Goal: Transaction & Acquisition: Obtain resource

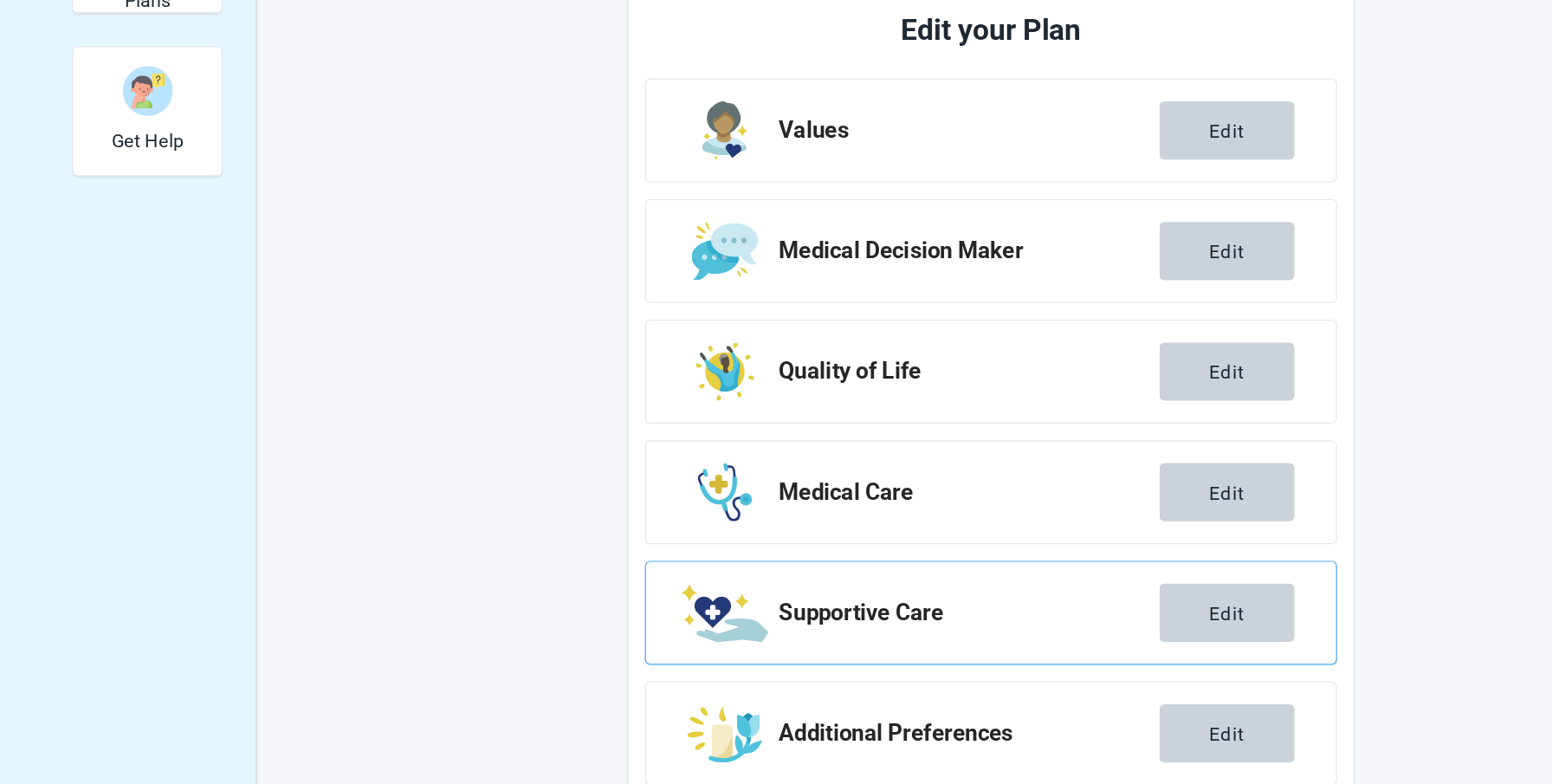
scroll to position [496, 0]
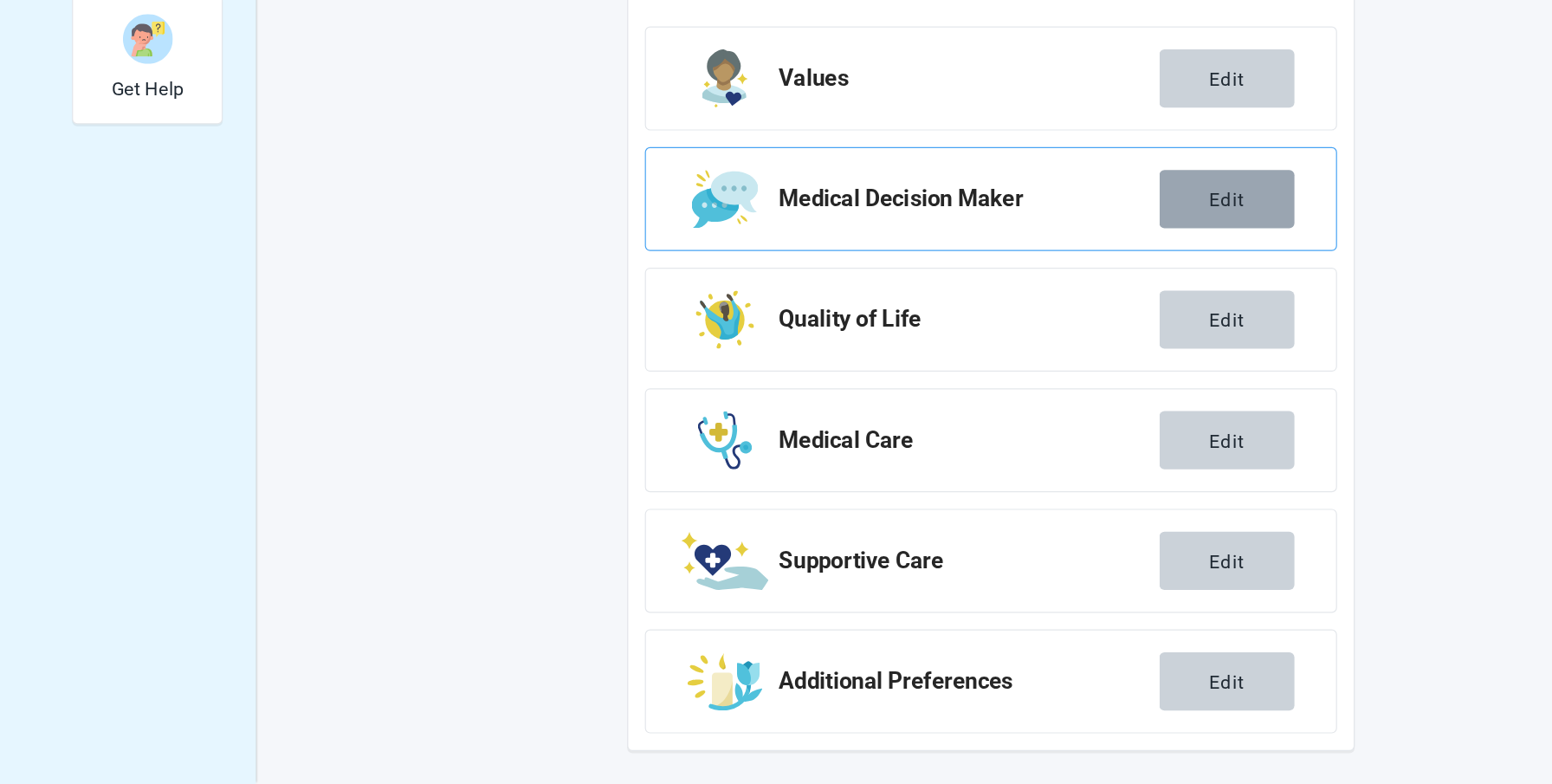
click at [1021, 296] on button "Edit" at bounding box center [1041, 296] width 113 height 49
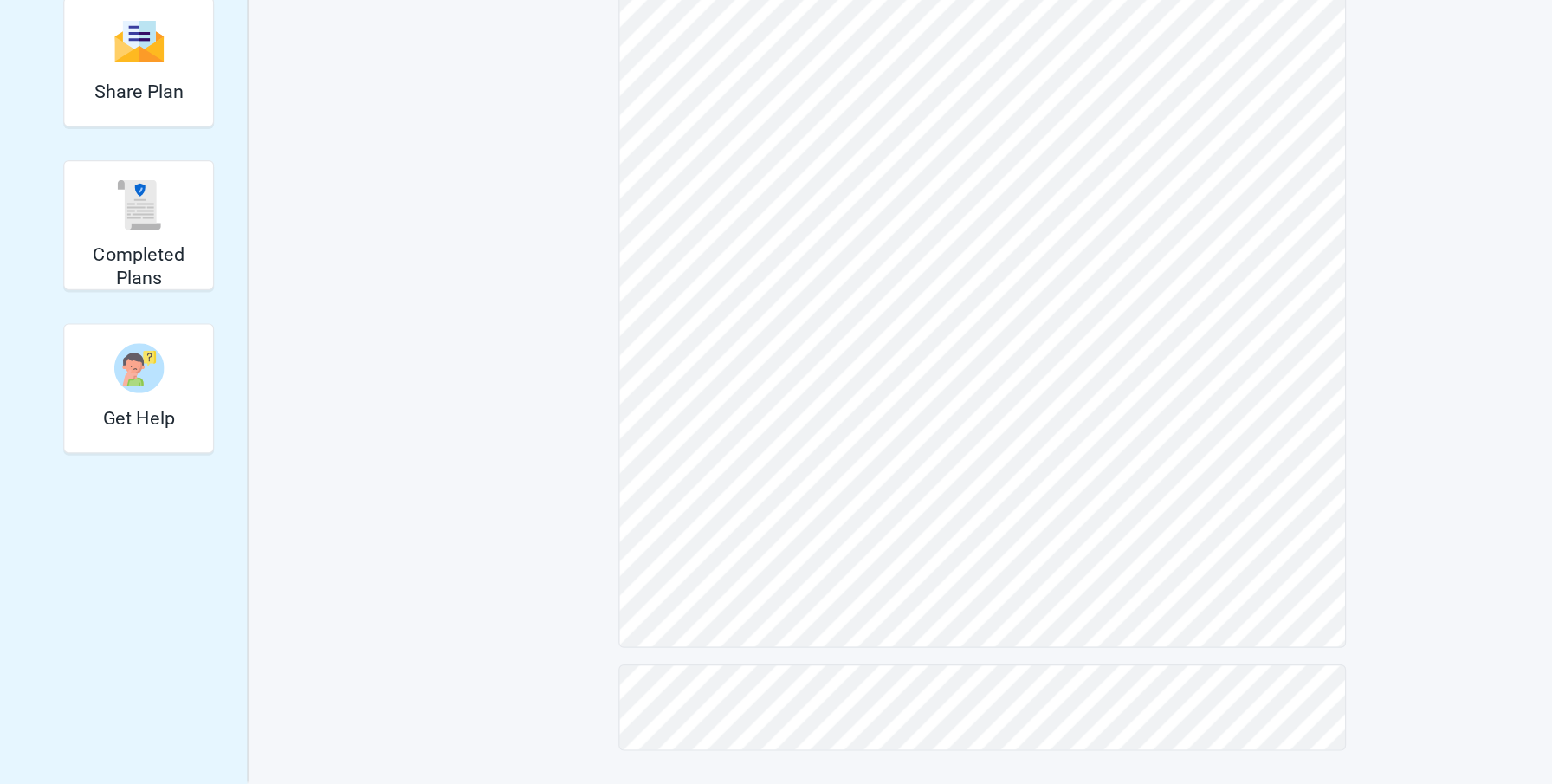
scroll to position [220, 0]
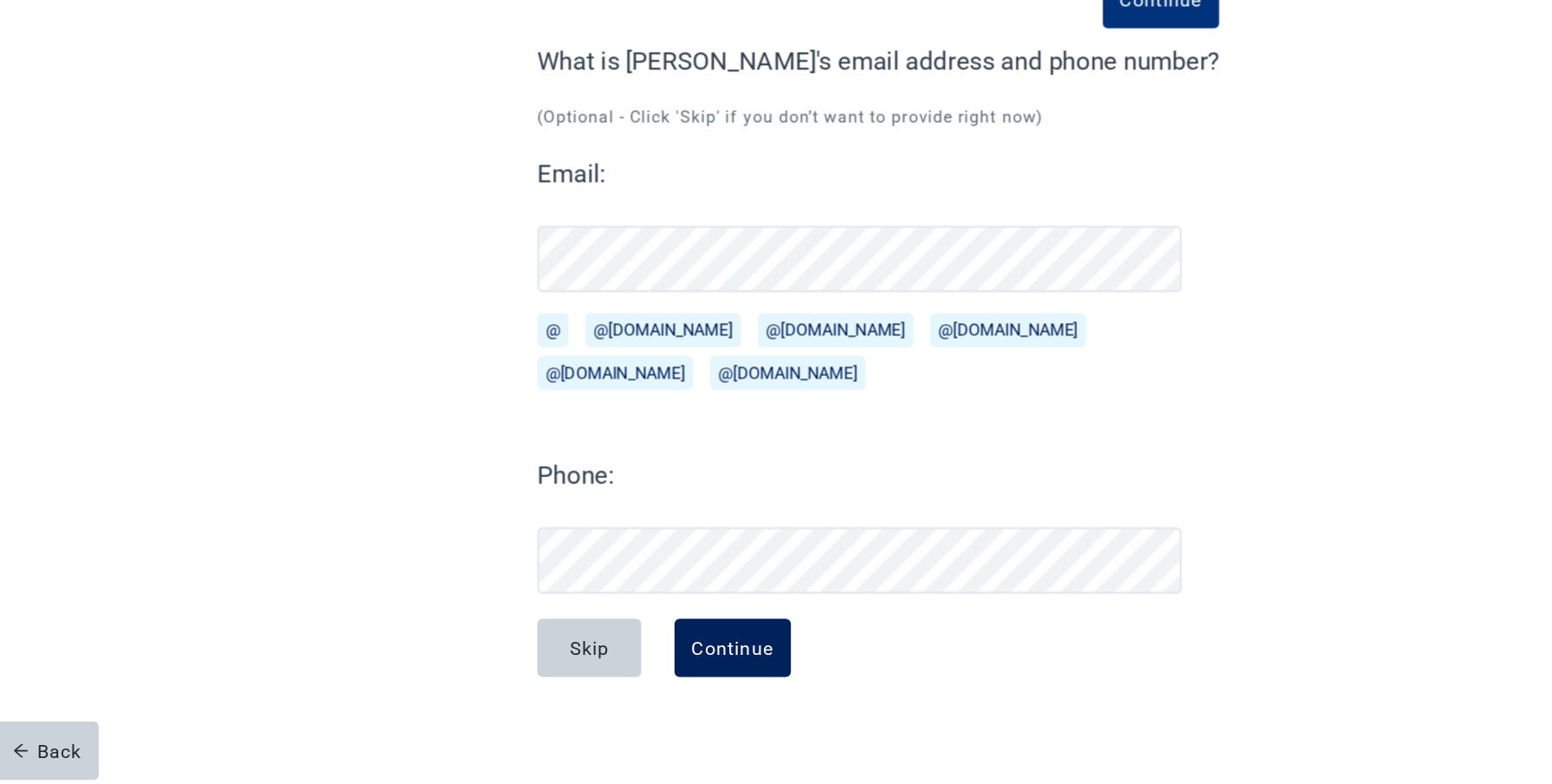
click at [644, 667] on div "Continue" at bounding box center [635, 670] width 69 height 17
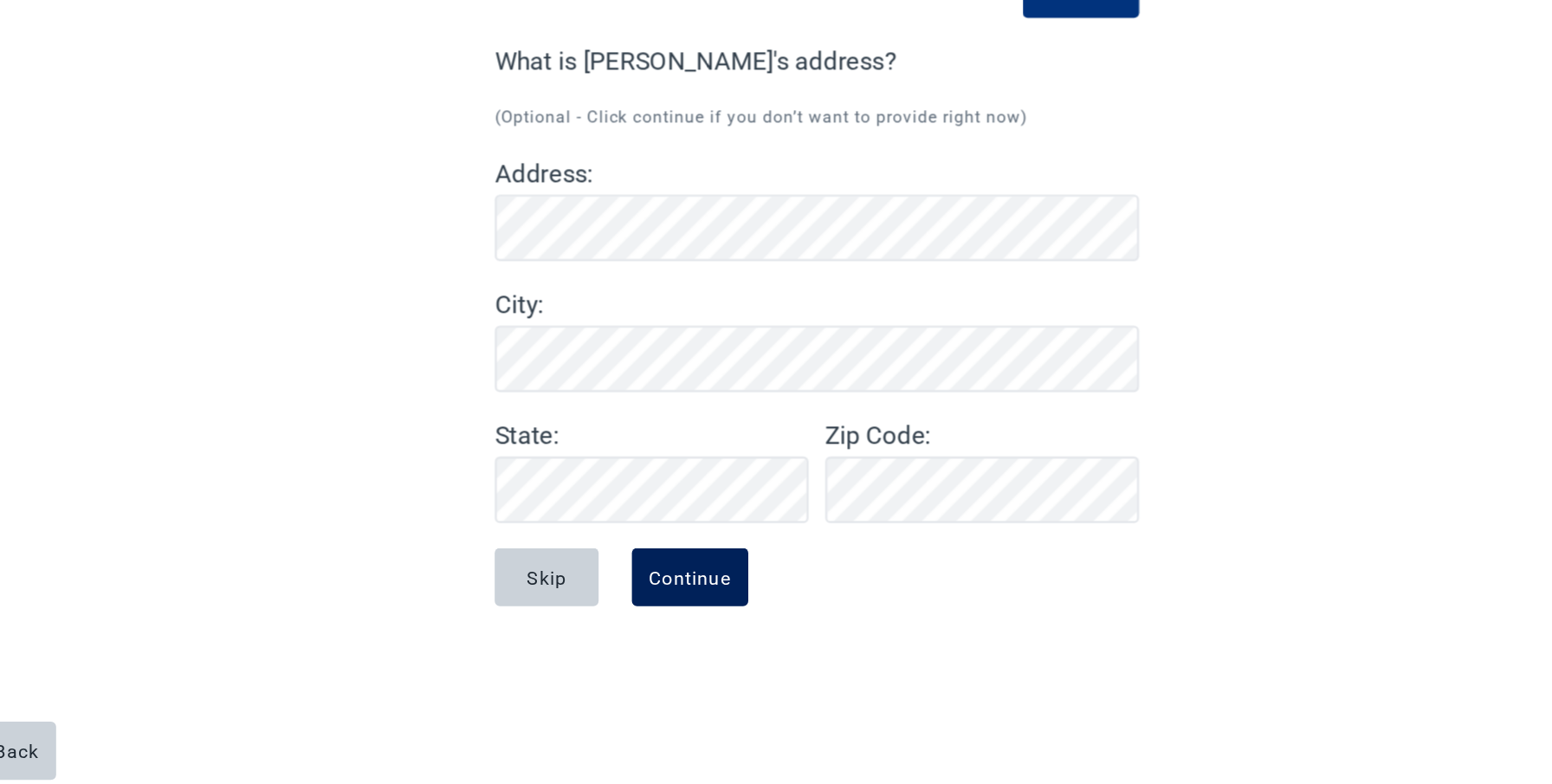
click at [649, 611] on div "Continue" at bounding box center [635, 611] width 69 height 17
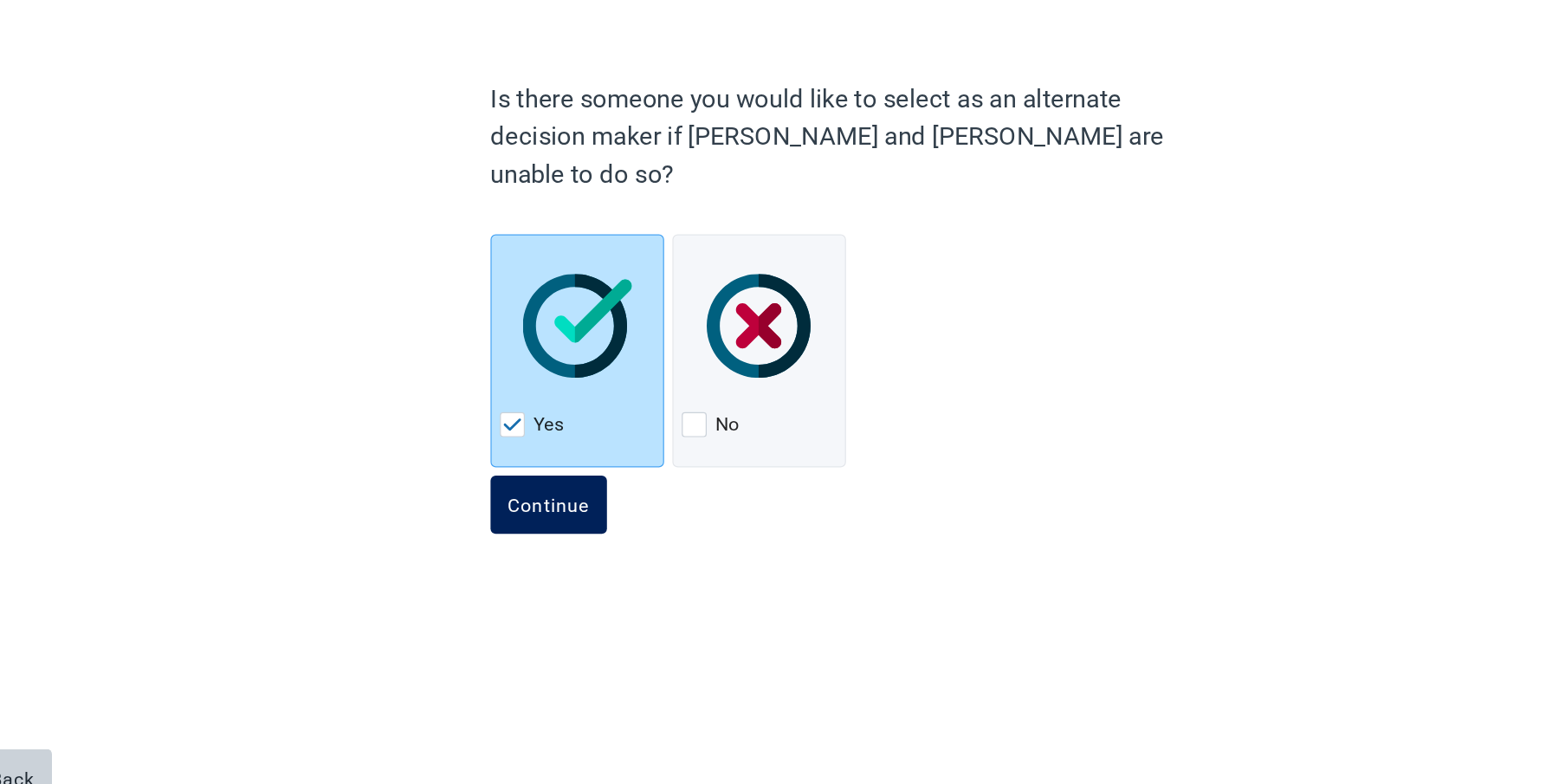
click at [513, 520] on div "Continue" at bounding box center [521, 528] width 69 height 17
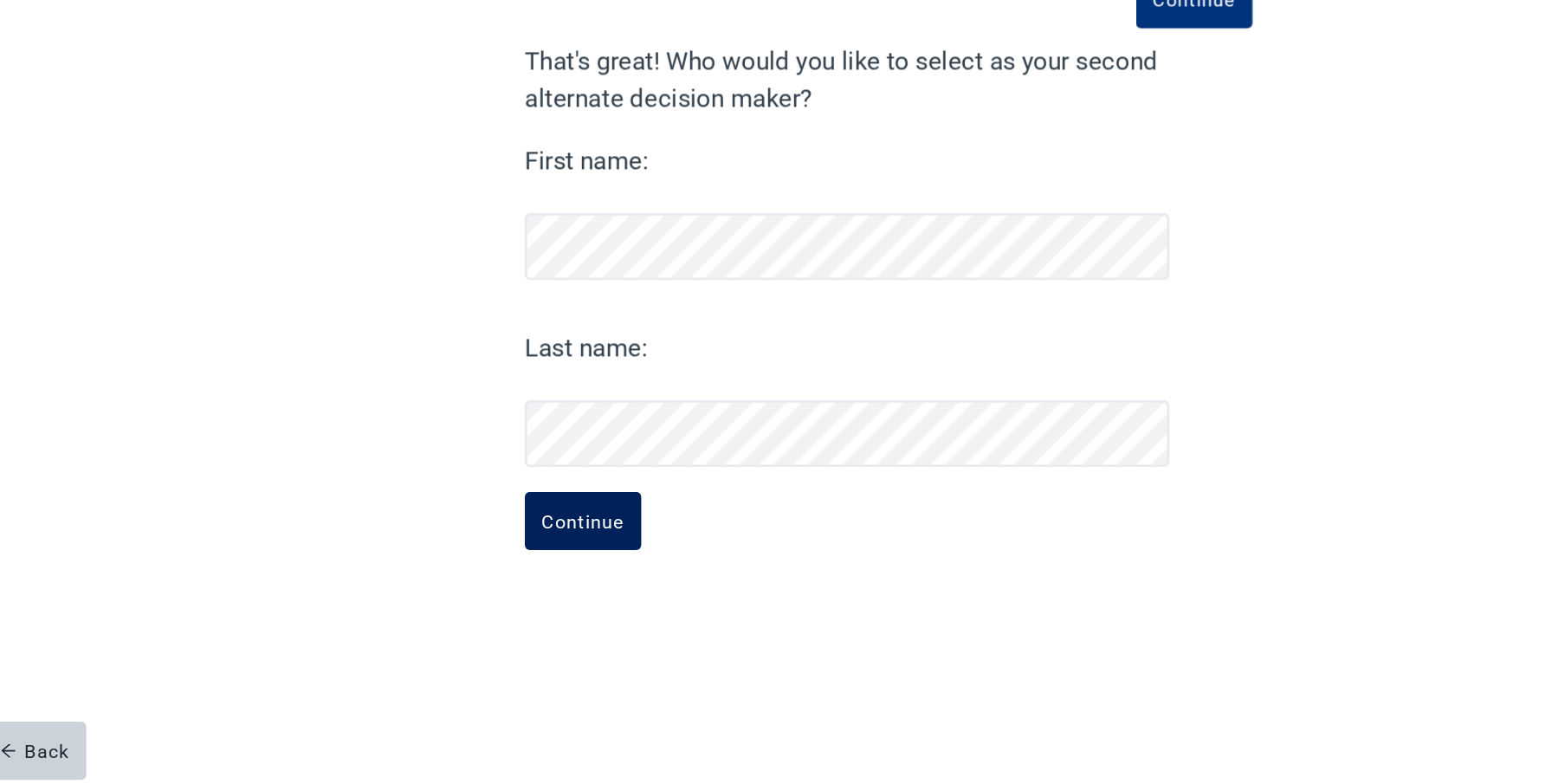
click at [523, 566] on div "Continue" at bounding box center [521, 565] width 69 height 17
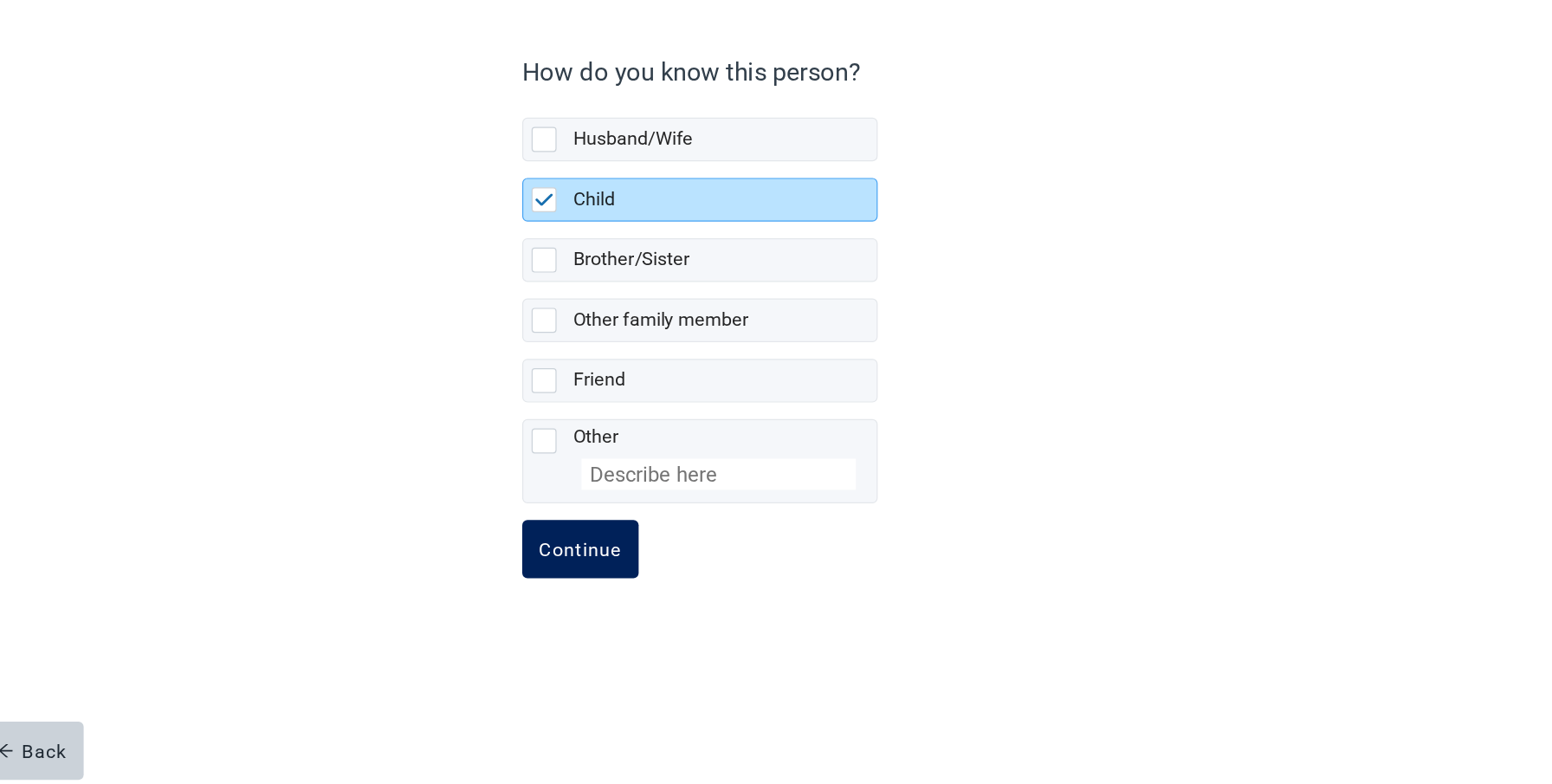
click at [522, 588] on div "Continue" at bounding box center [521, 588] width 69 height 17
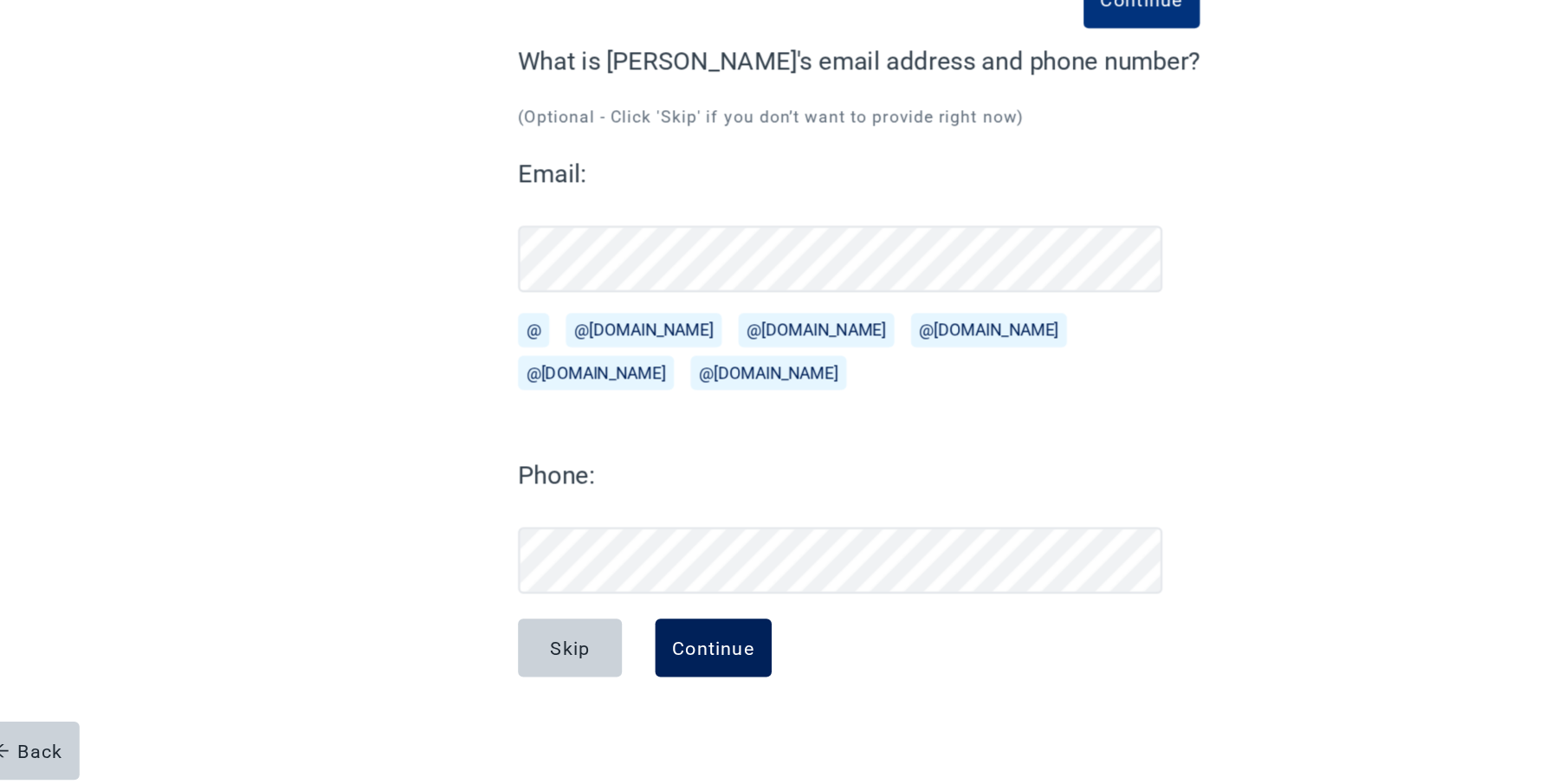
click at [645, 670] on div "Continue" at bounding box center [635, 670] width 69 height 17
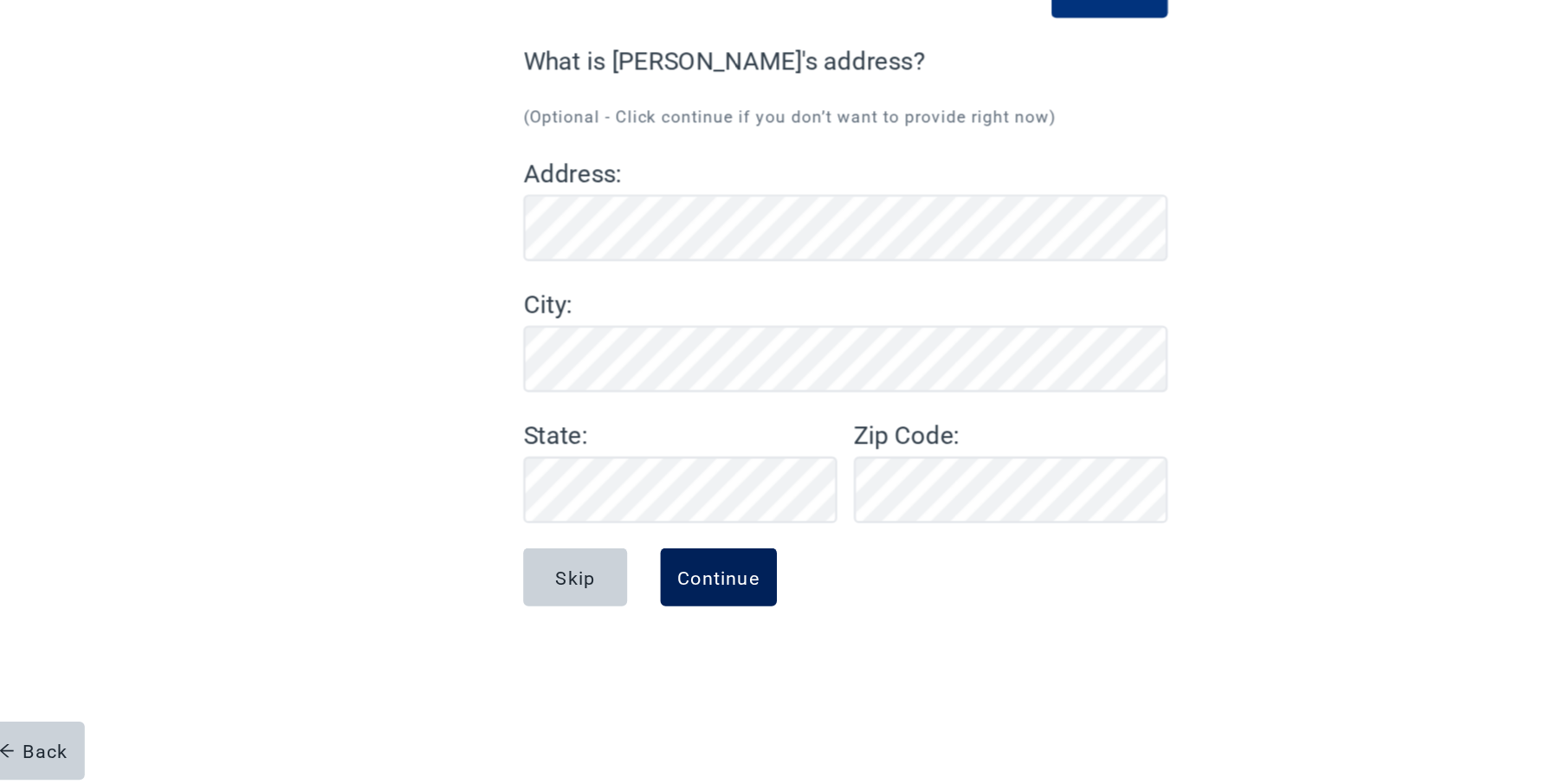
click at [618, 604] on div "Continue" at bounding box center [635, 611] width 69 height 17
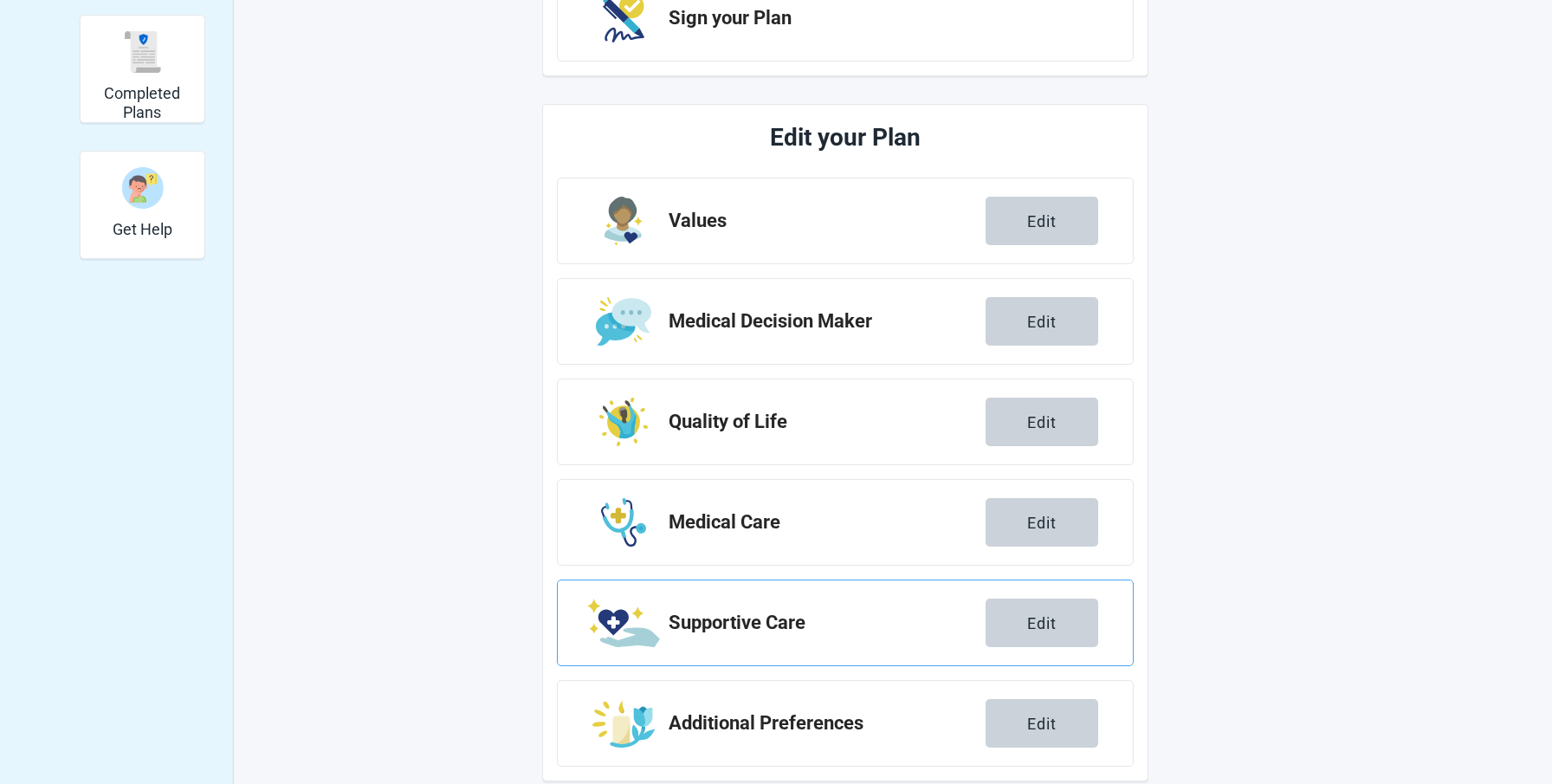
scroll to position [496, 0]
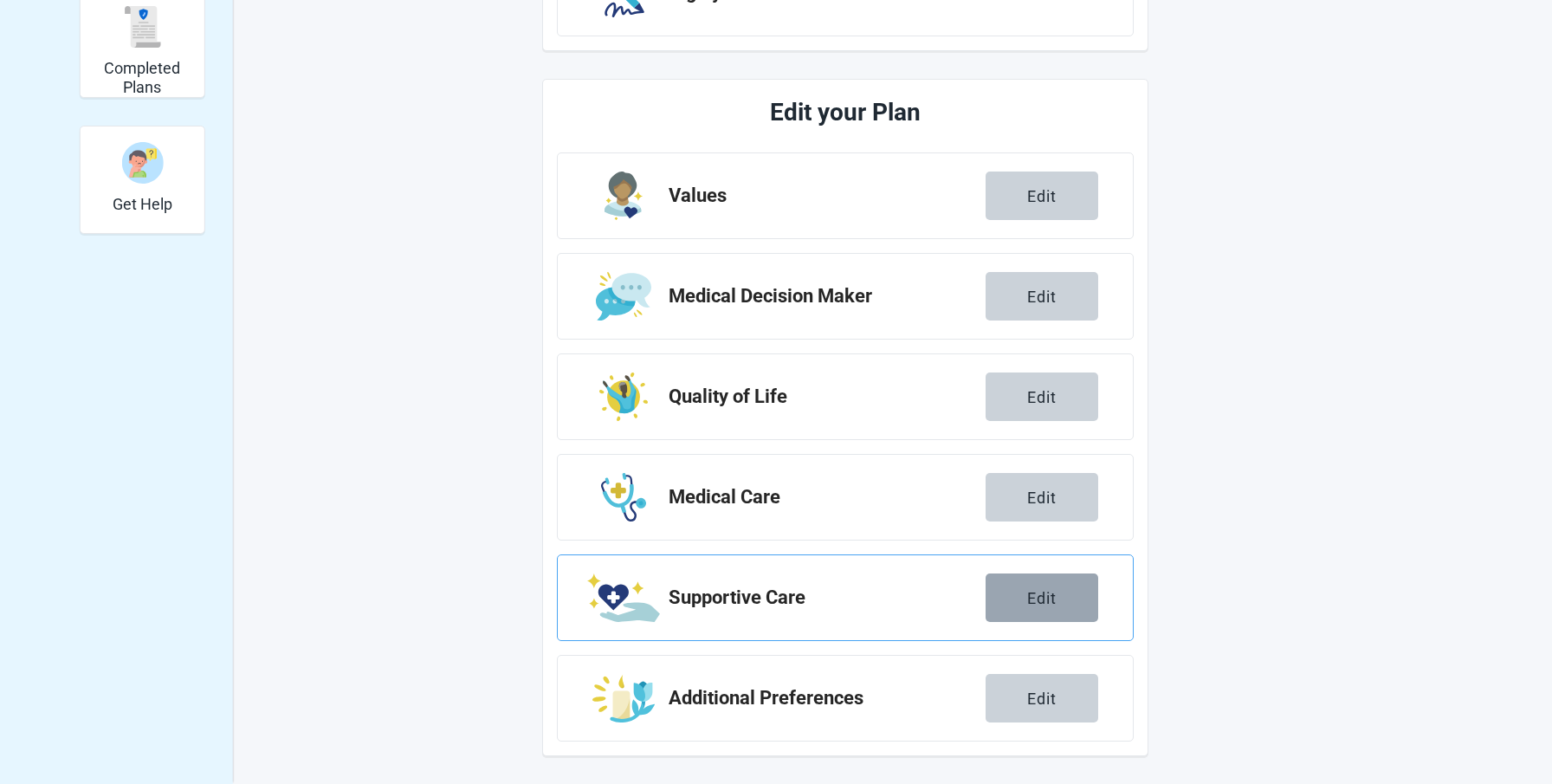
click at [1053, 599] on div "Edit" at bounding box center [1042, 597] width 29 height 17
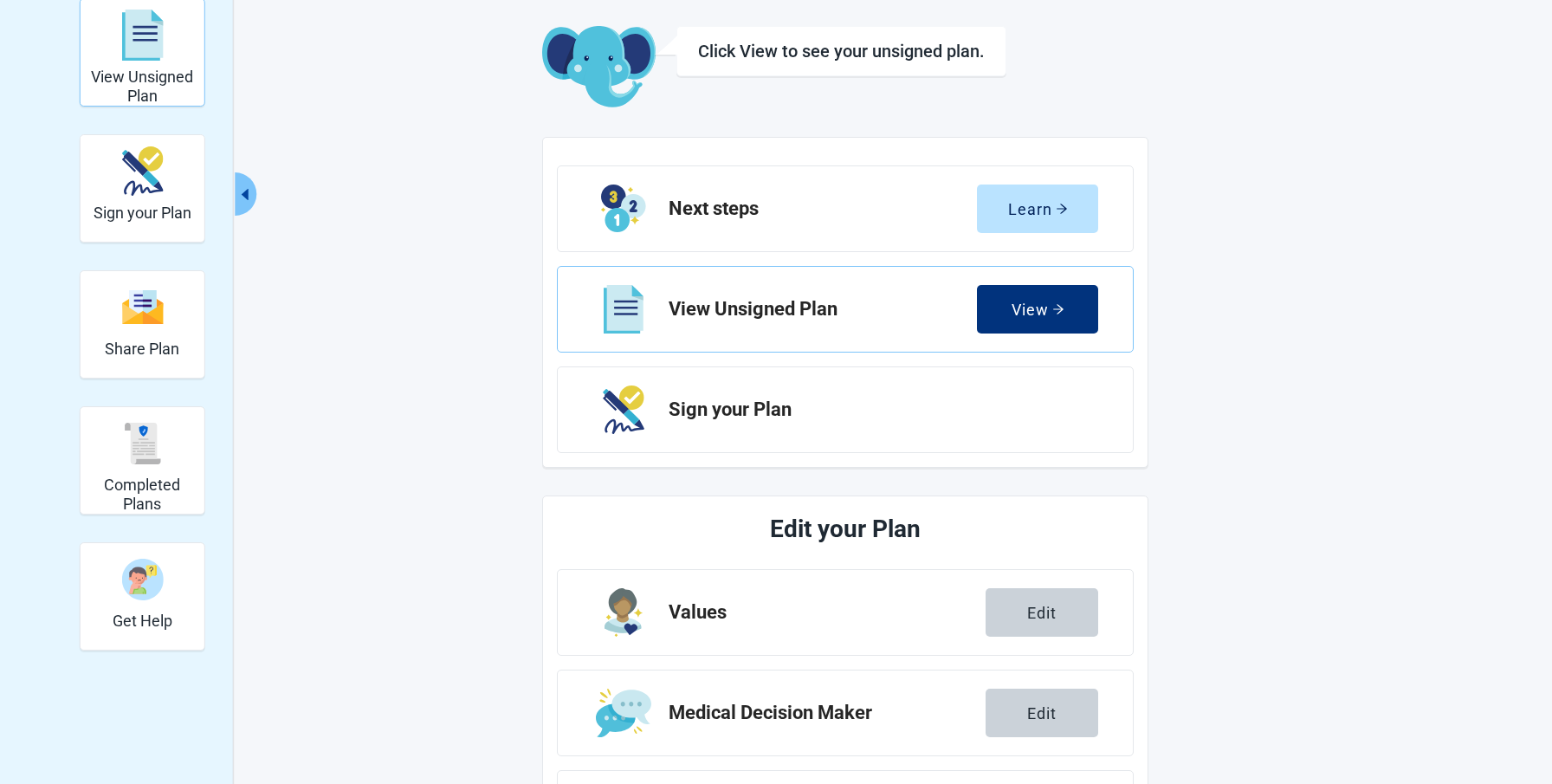
scroll to position [496, 0]
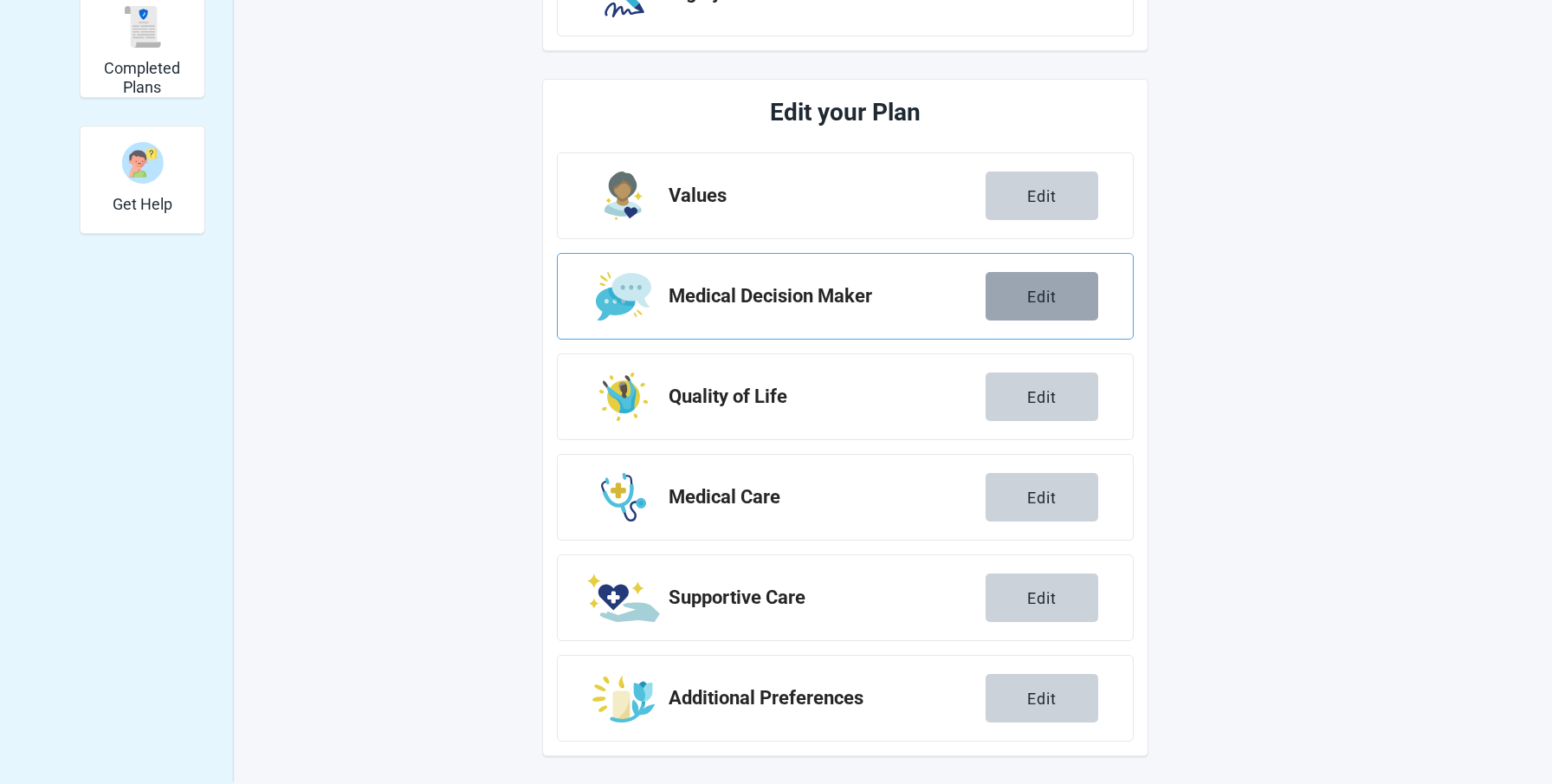
click at [1042, 287] on div "Edit" at bounding box center [1042, 296] width 29 height 17
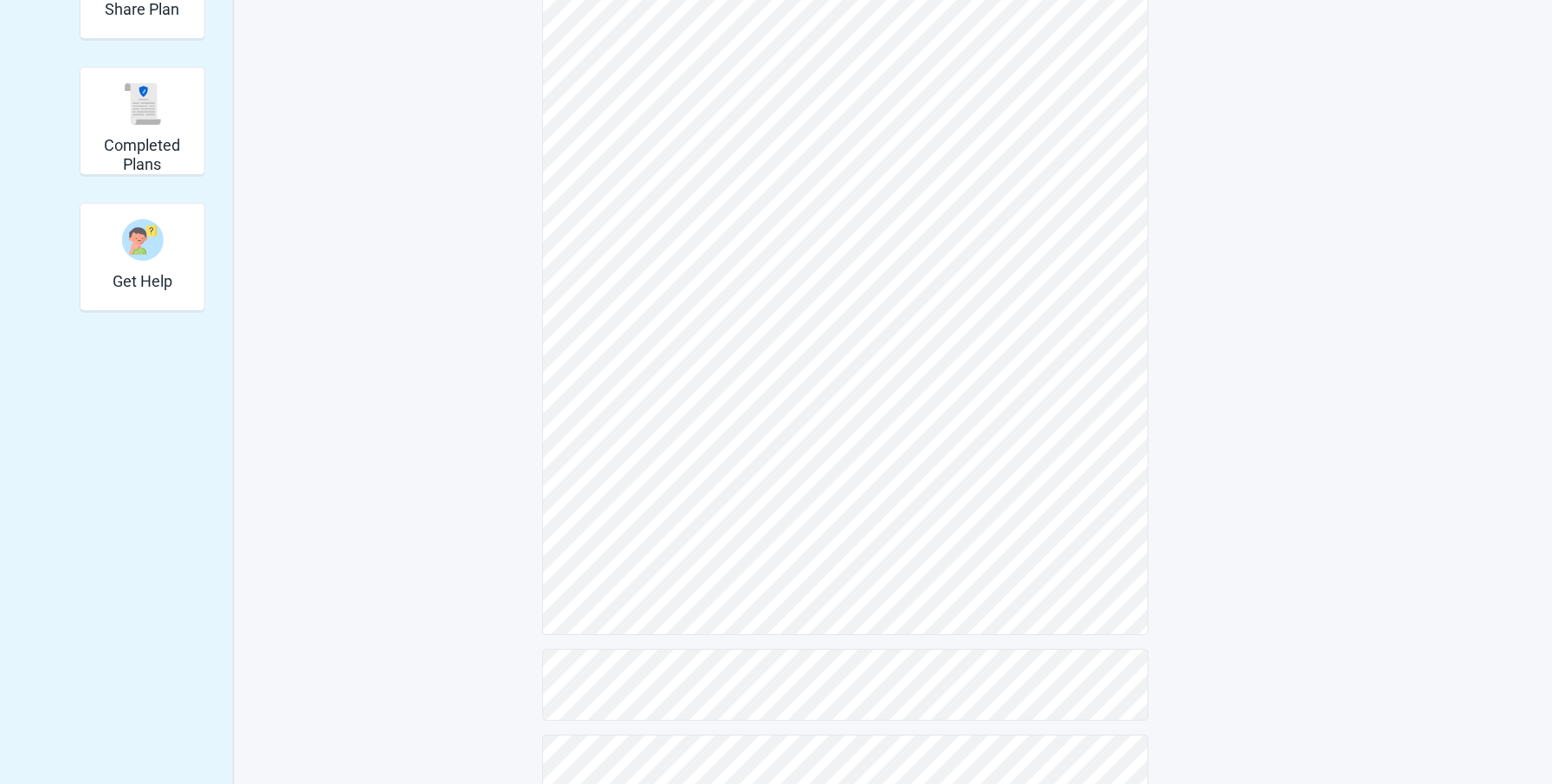
scroll to position [468, 0]
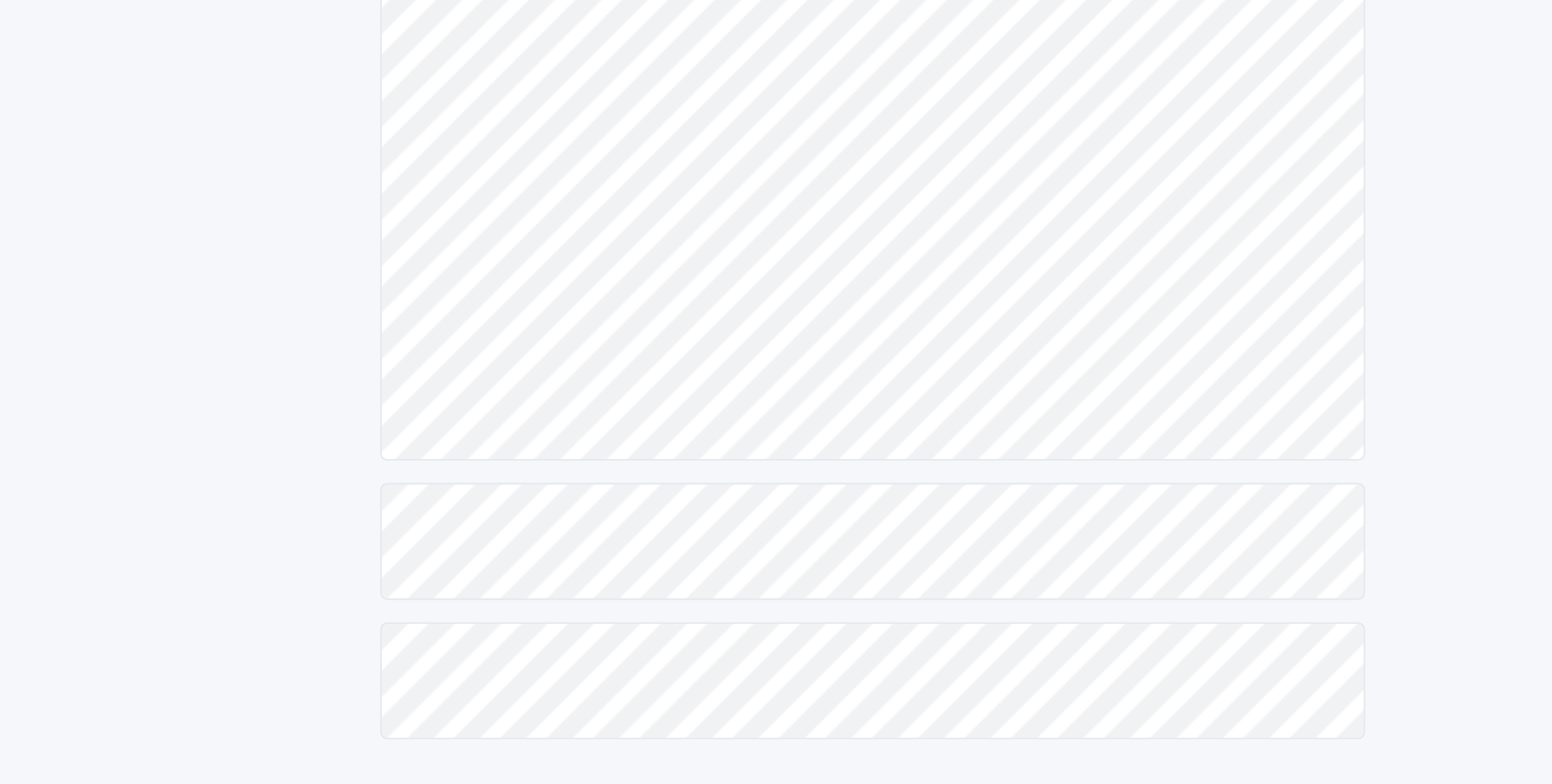
click at [471, 637] on div "View Unsigned Plan Sign your Plan Share Plan Completed Plans Get Help Select th…" at bounding box center [776, 183] width 953 height 1148
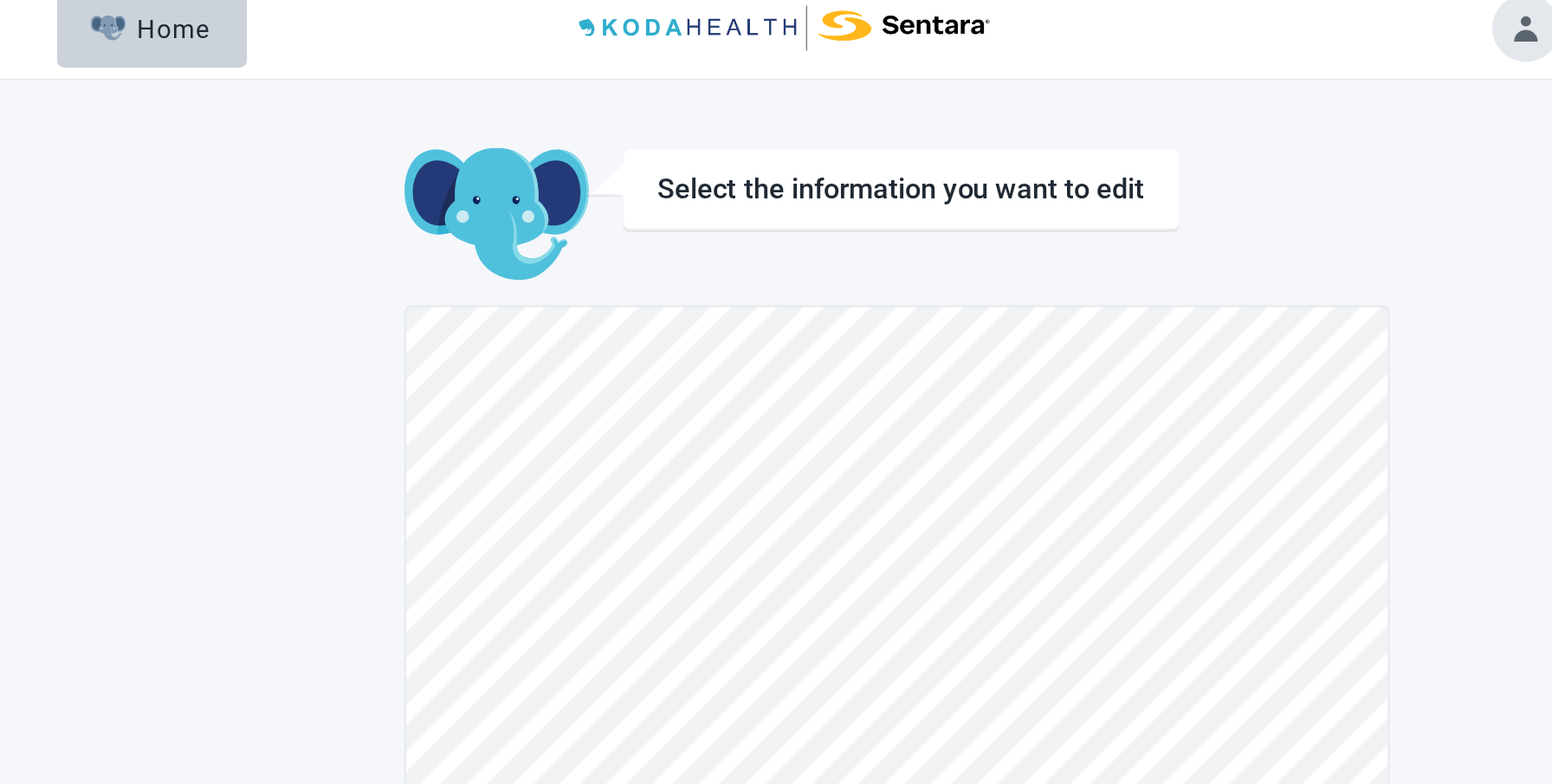
scroll to position [0, 0]
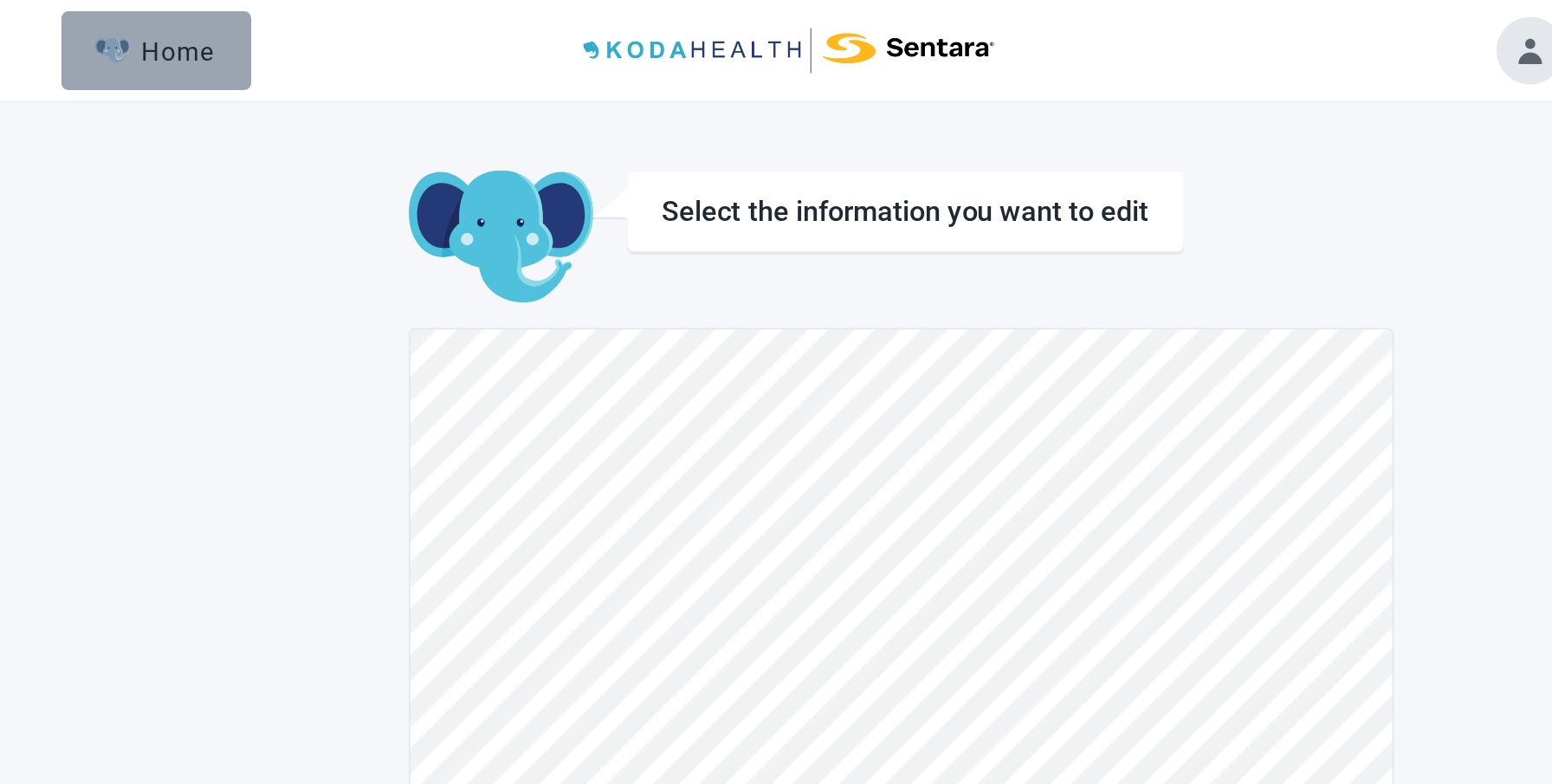
click at [394, 28] on div "Home" at bounding box center [386, 31] width 74 height 17
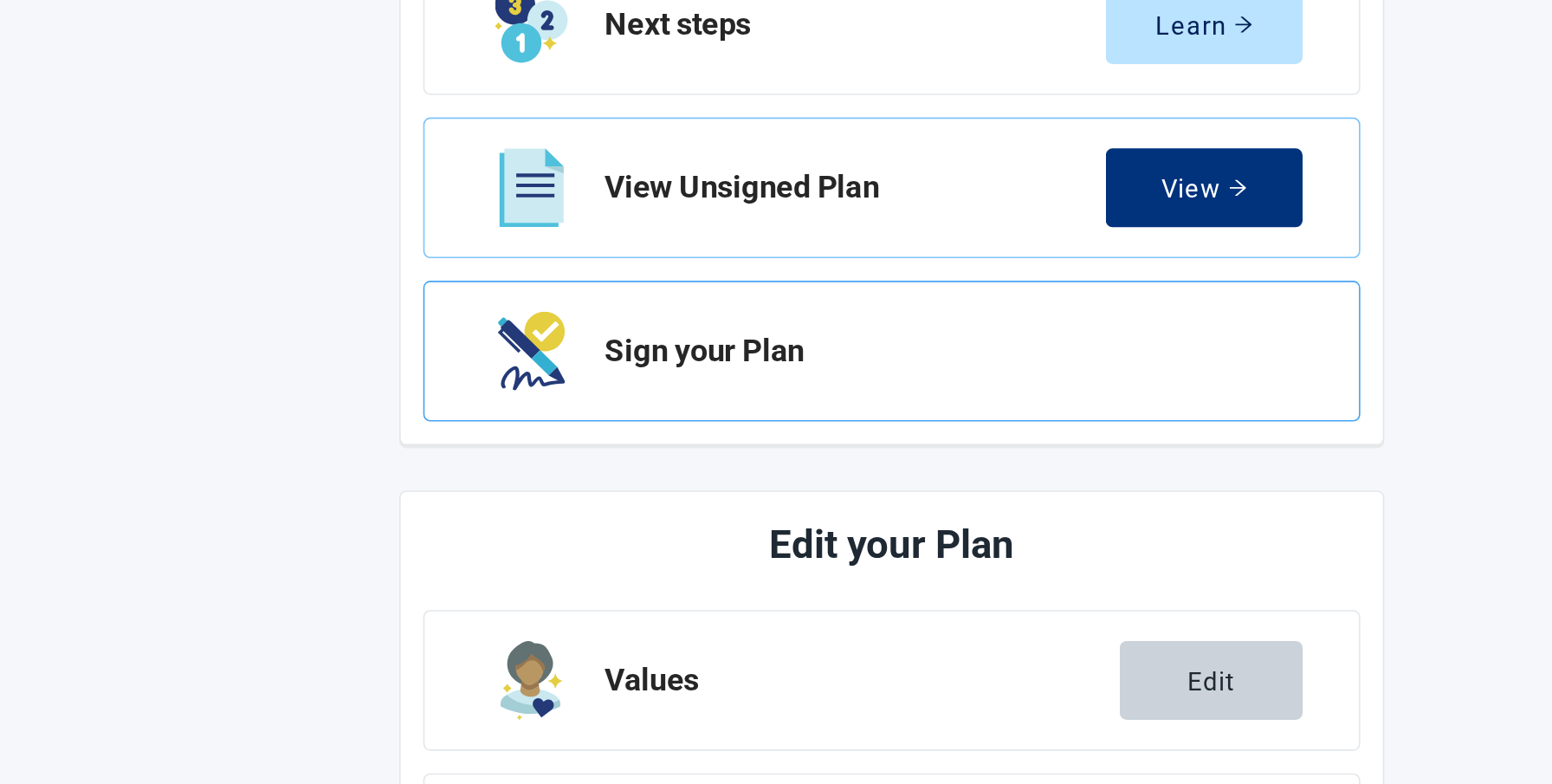
click at [743, 484] on h2 "Sign your Plan" at bounding box center [876, 488] width 416 height 21
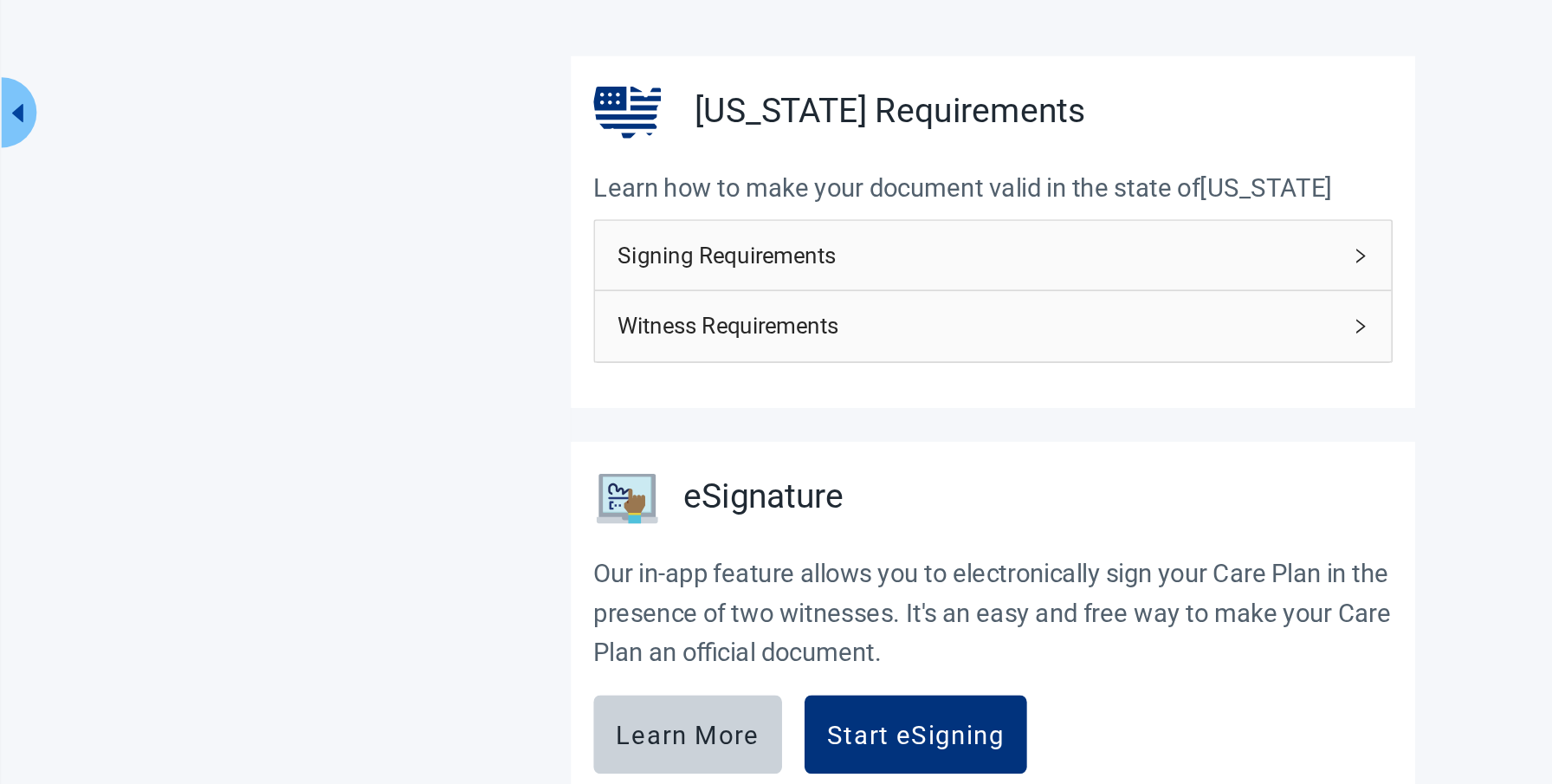
click at [1066, 362] on icon "right" at bounding box center [1071, 361] width 10 height 10
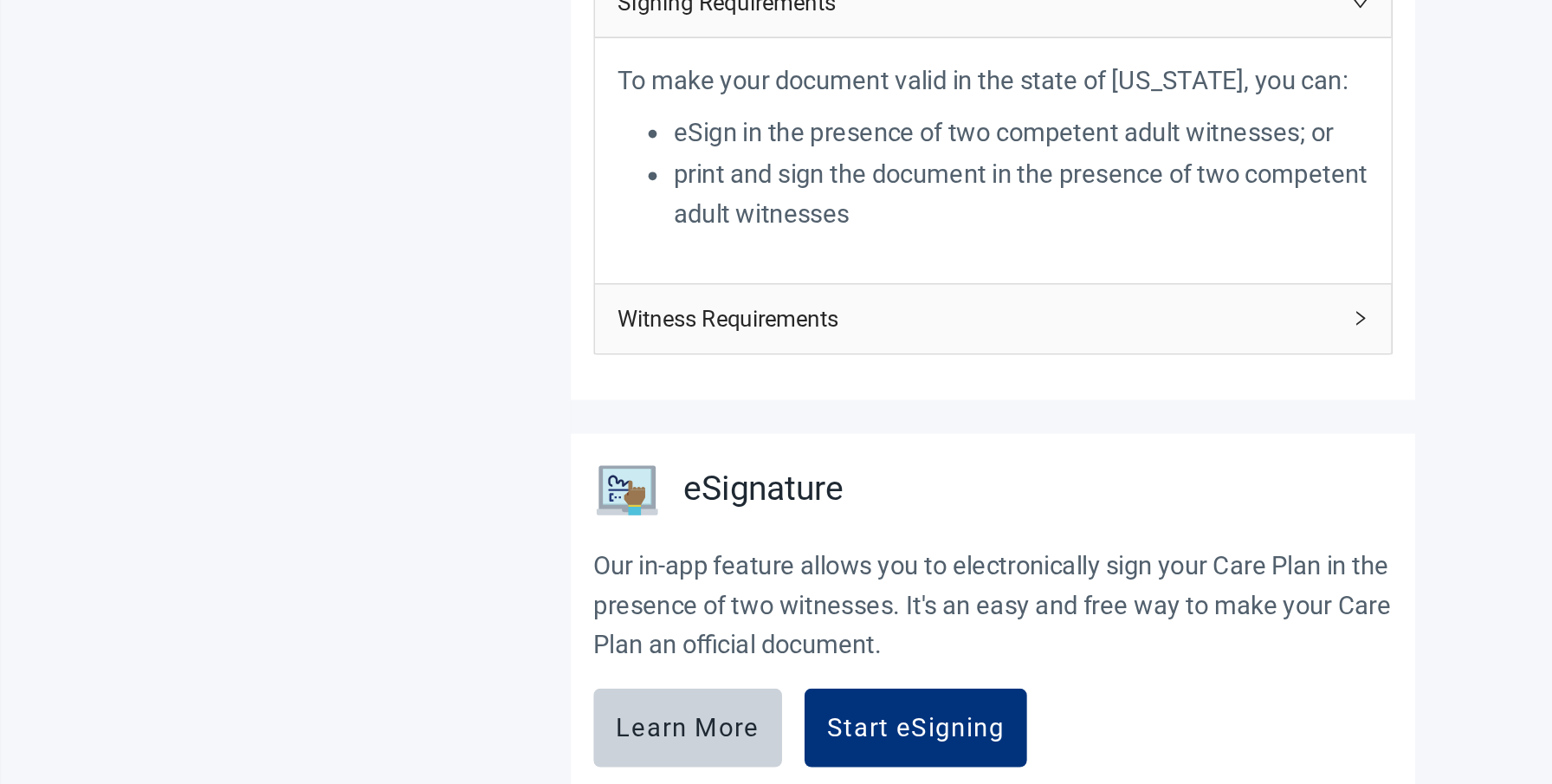
scroll to position [69, 0]
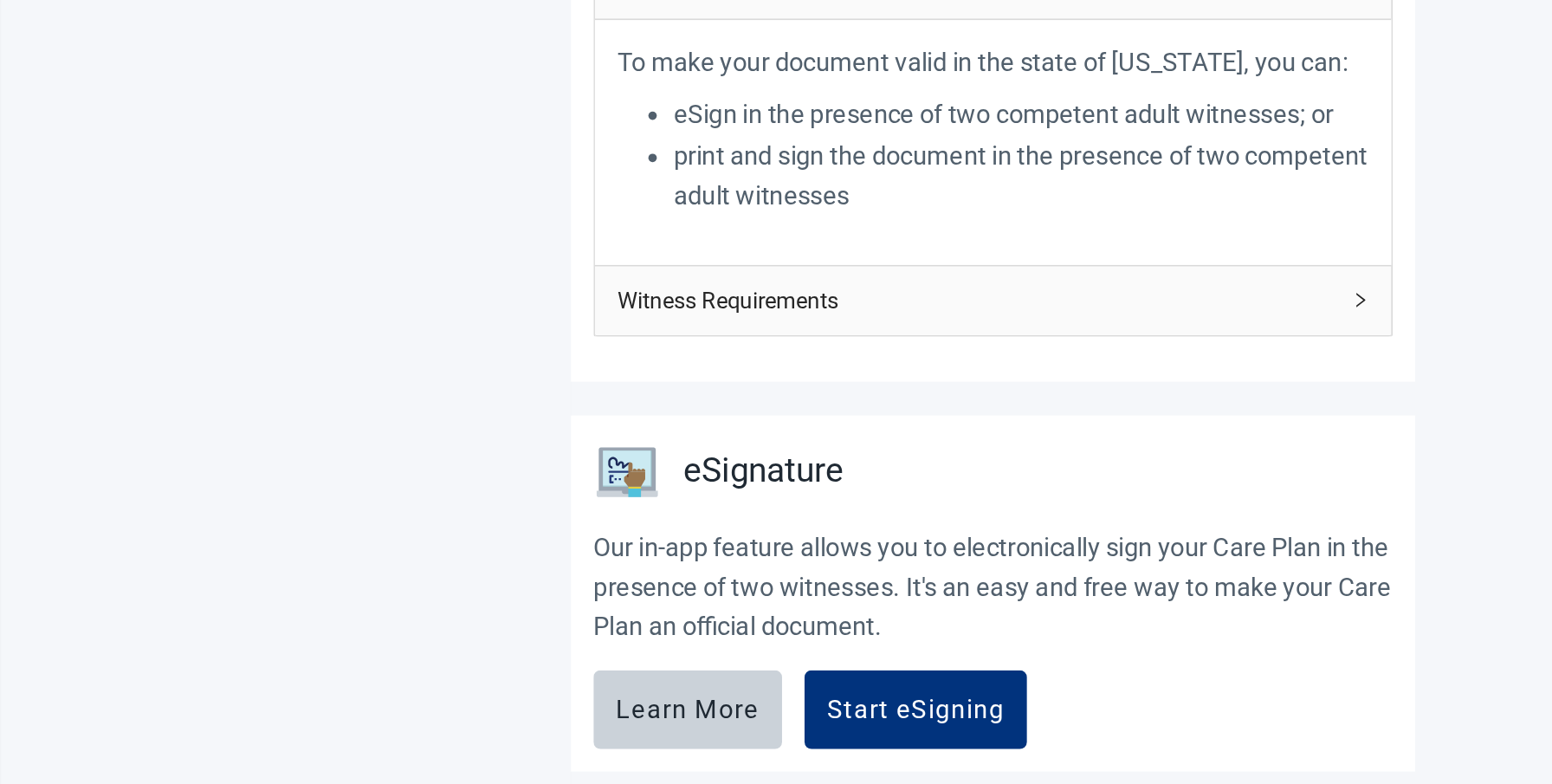
click at [1051, 478] on span "Witness Requirements" at bounding box center [835, 487] width 442 height 22
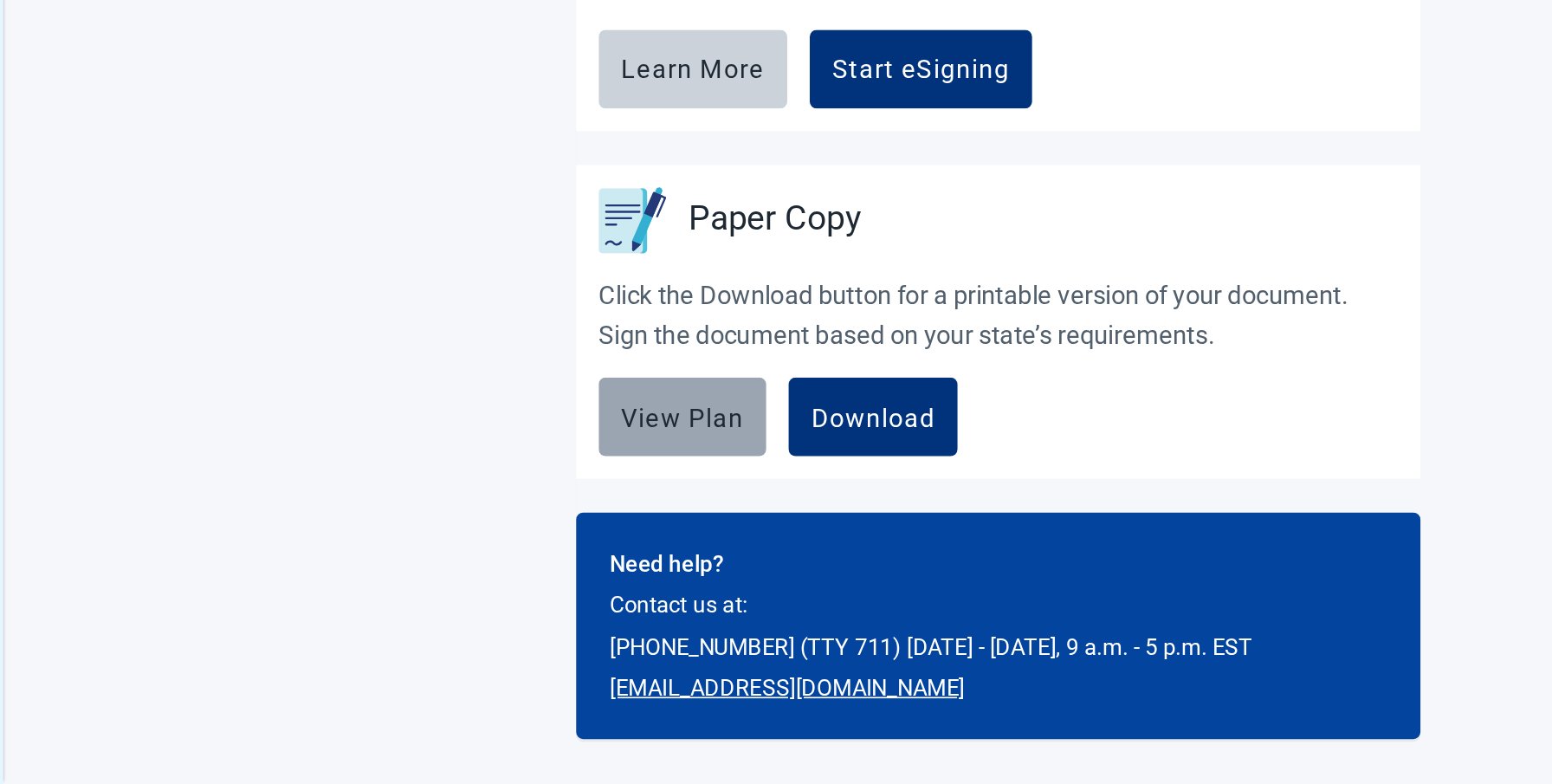
scroll to position [621, 0]
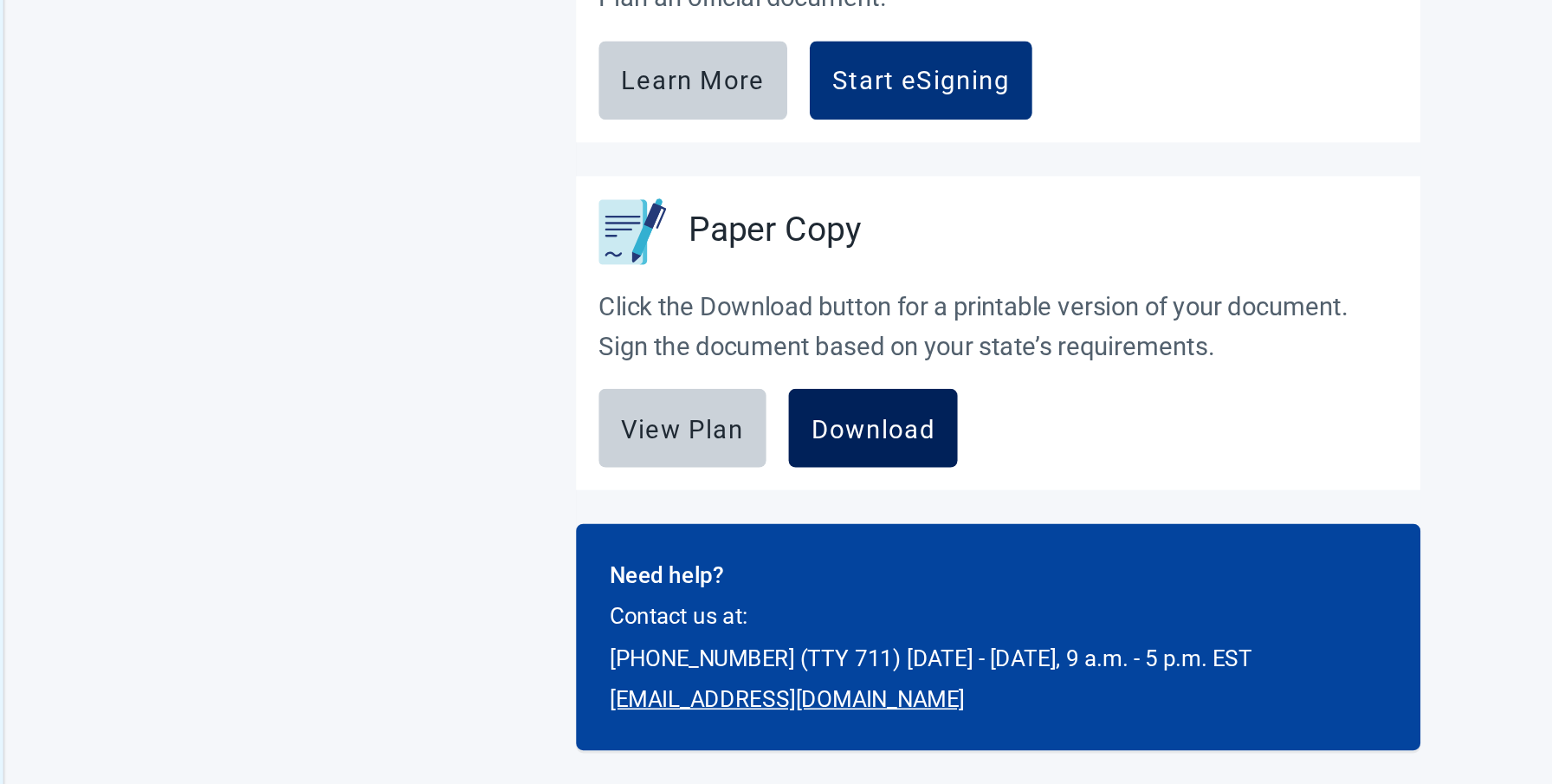
click at [771, 554] on div "Download" at bounding box center [768, 557] width 76 height 17
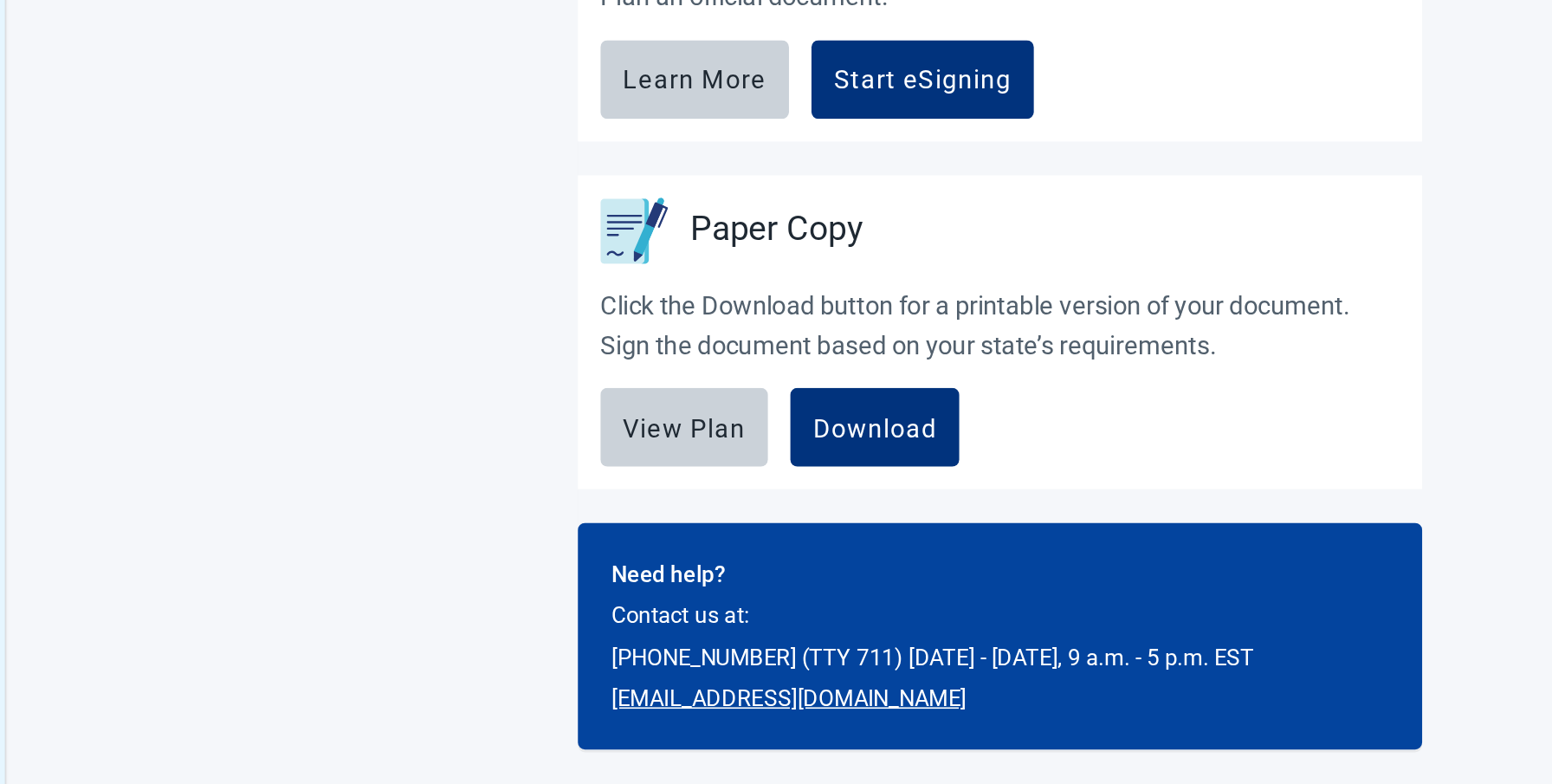
click at [648, 554] on div "View Plan" at bounding box center [651, 557] width 75 height 17
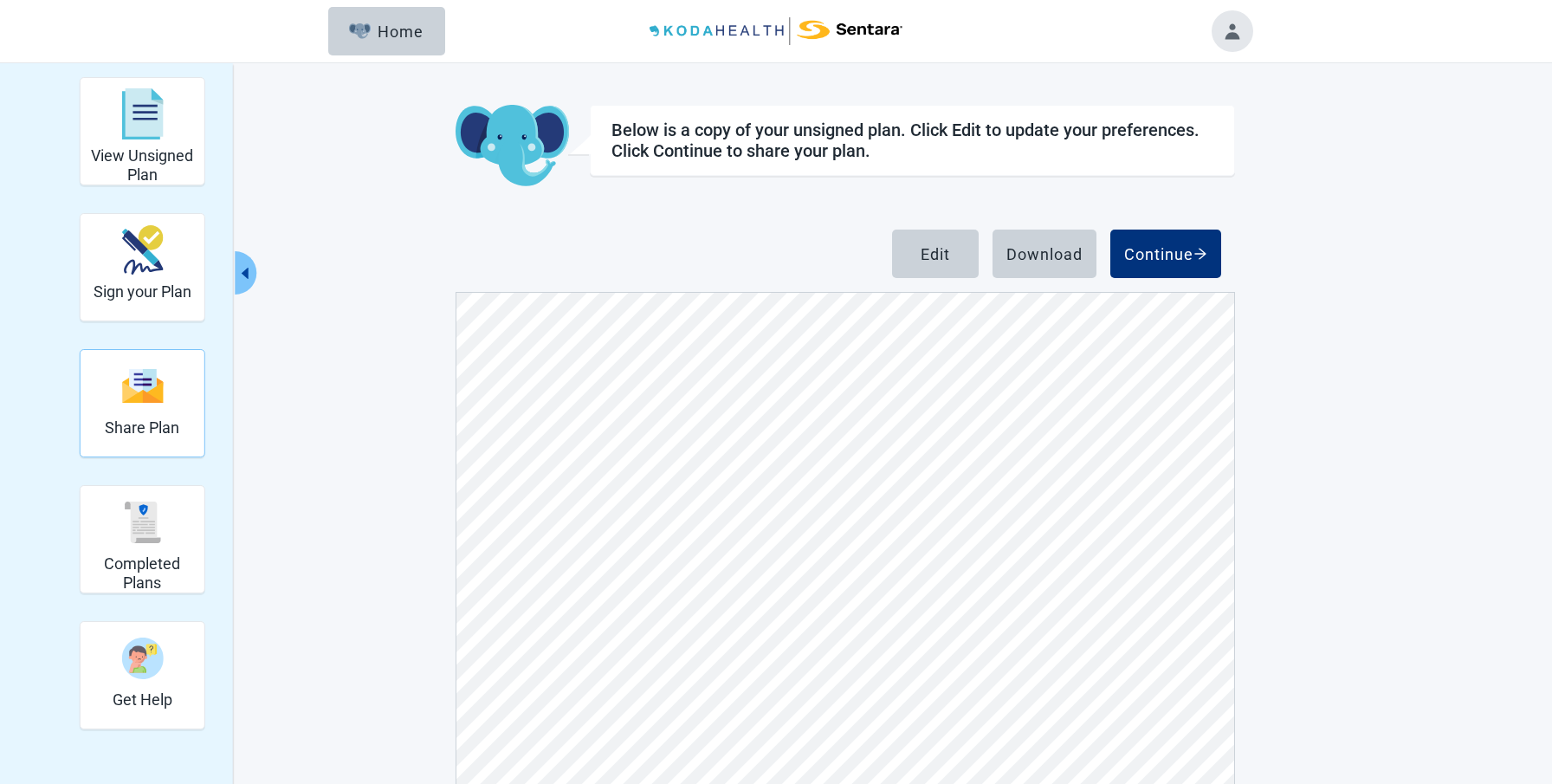
click at [146, 398] on img "Share Plan" at bounding box center [141, 386] width 41 height 38
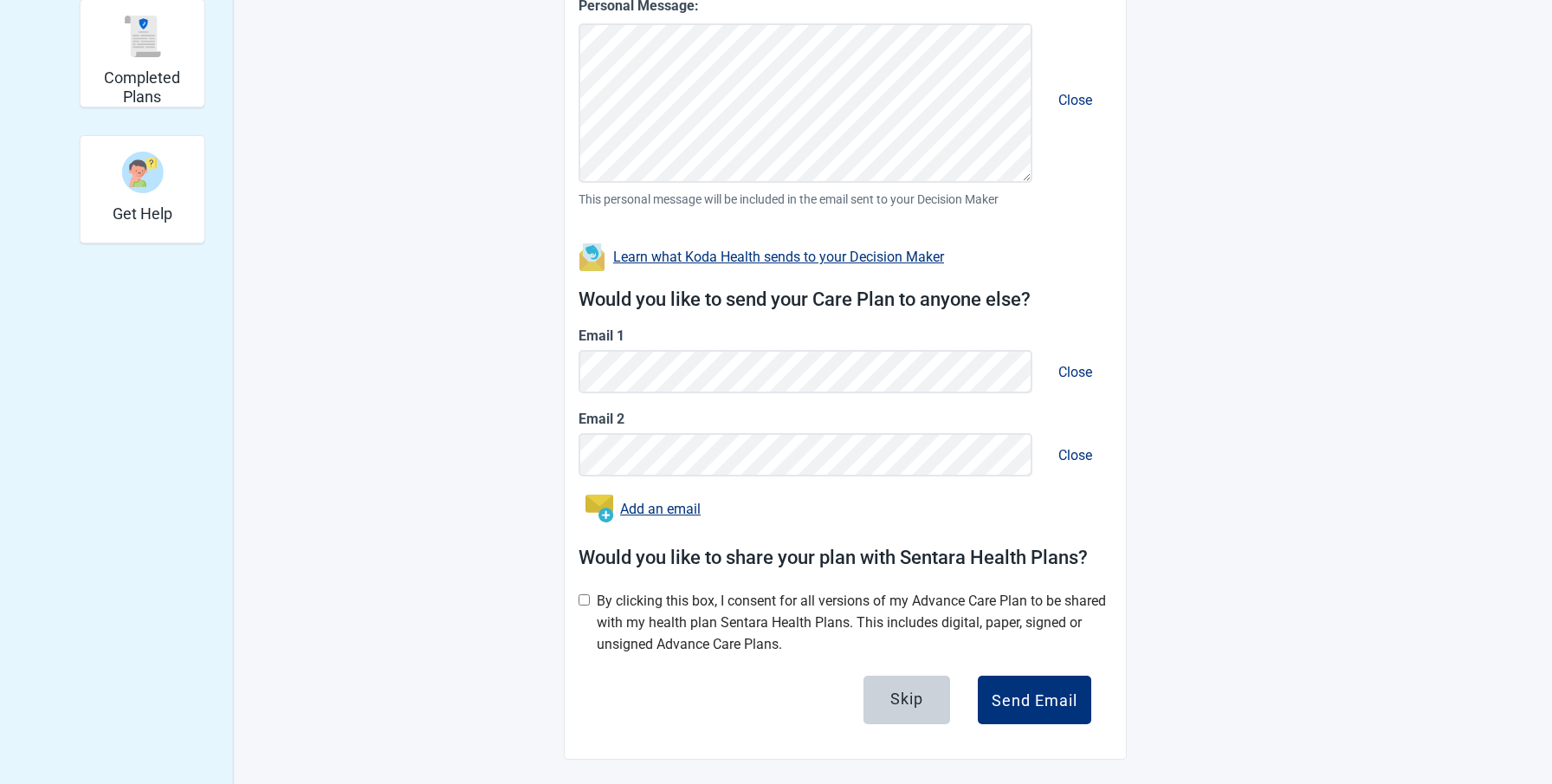
scroll to position [489, 0]
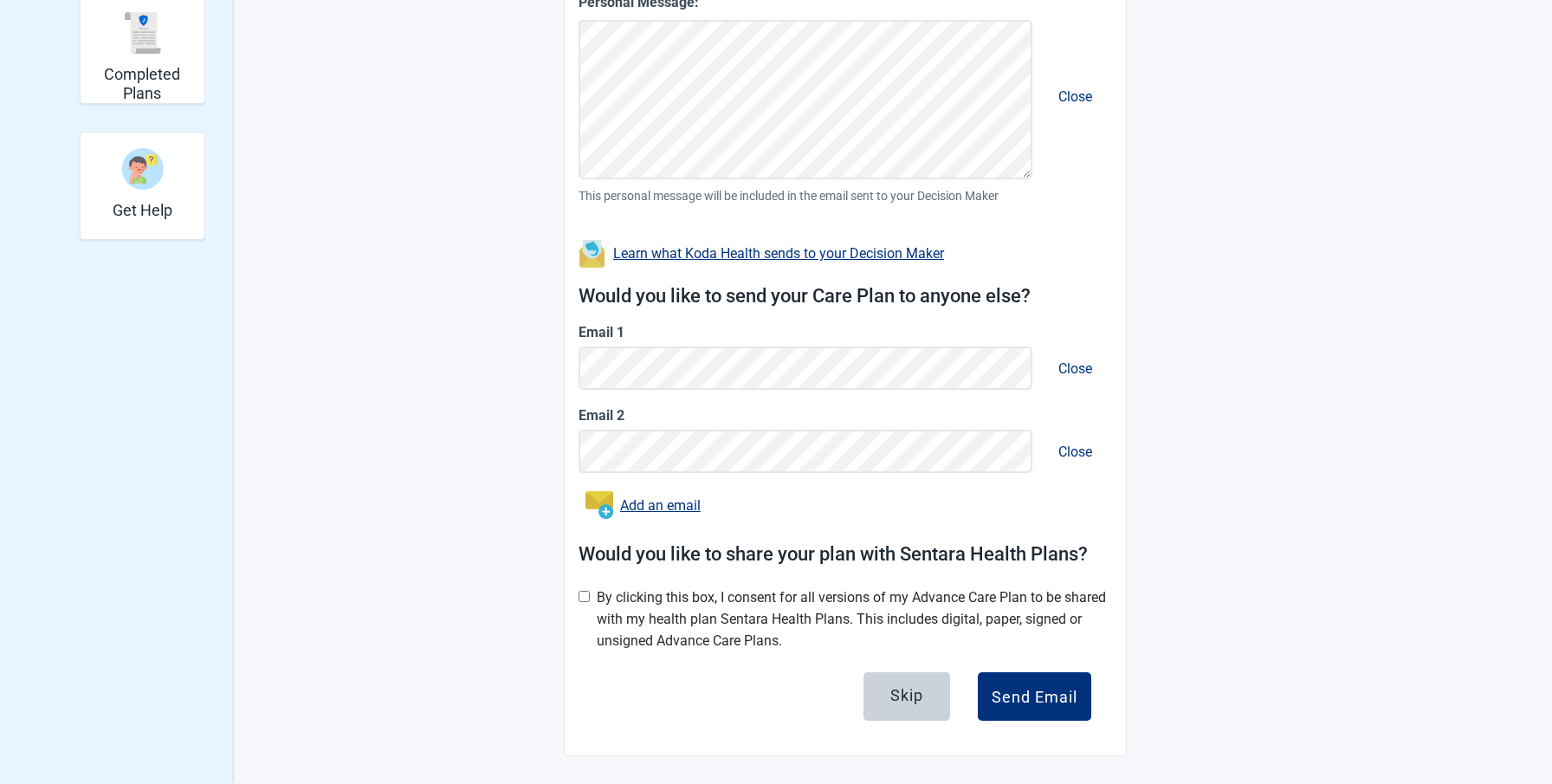
click at [579, 593] on input "checkbox" at bounding box center [584, 596] width 11 height 11
checkbox input "true"
click at [1023, 694] on div "Send Email" at bounding box center [1034, 696] width 85 height 17
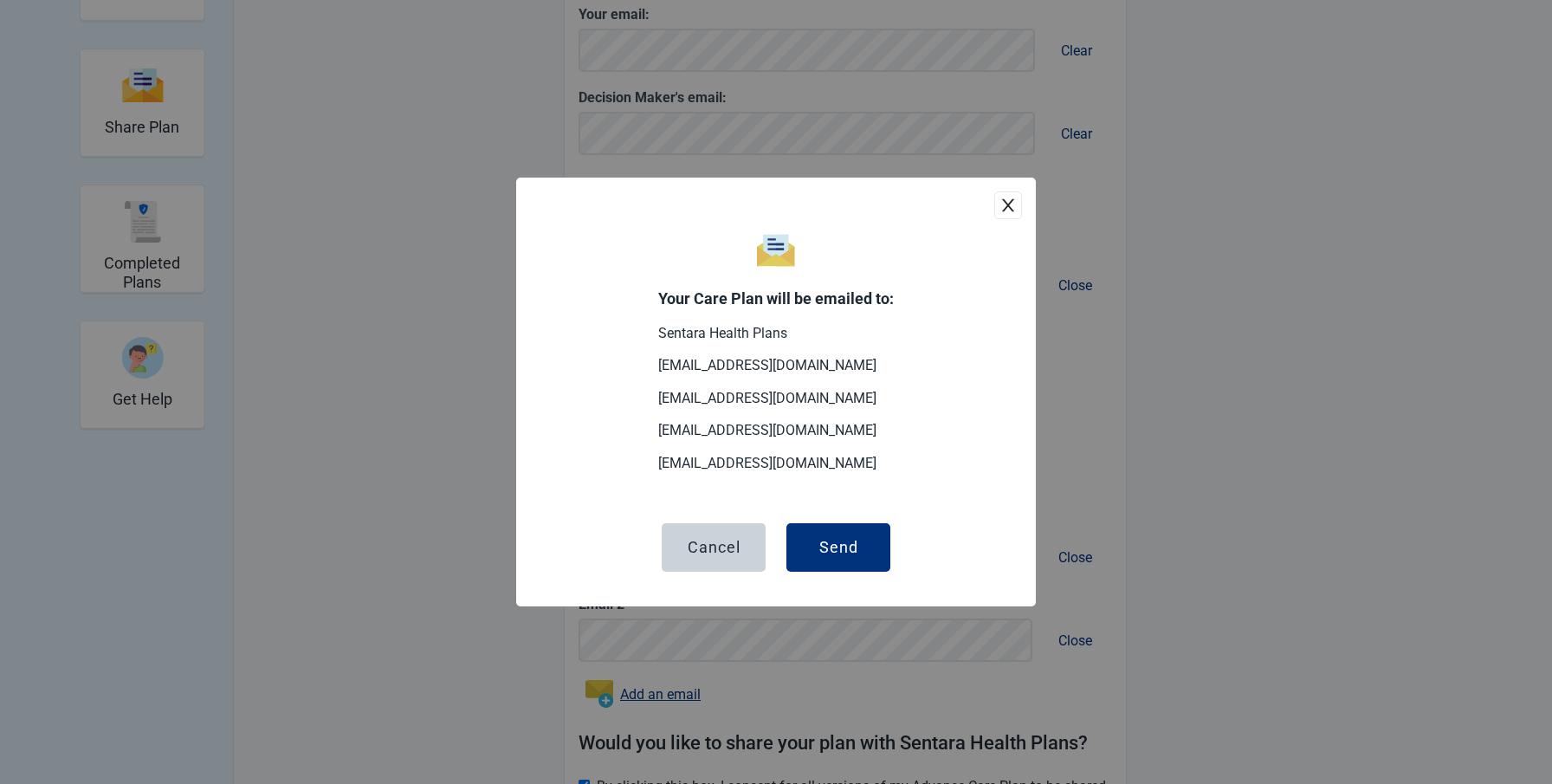
scroll to position [298, 0]
click at [826, 540] on div "Send" at bounding box center [838, 547] width 39 height 17
